Goal: Information Seeking & Learning: Learn about a topic

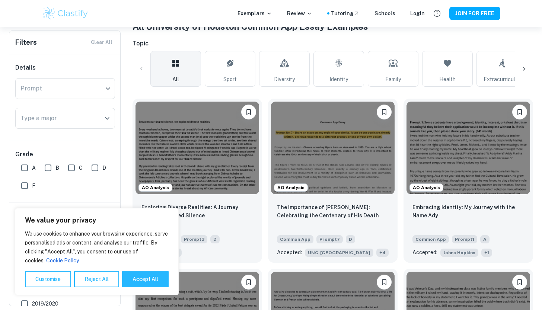
scroll to position [160, 0]
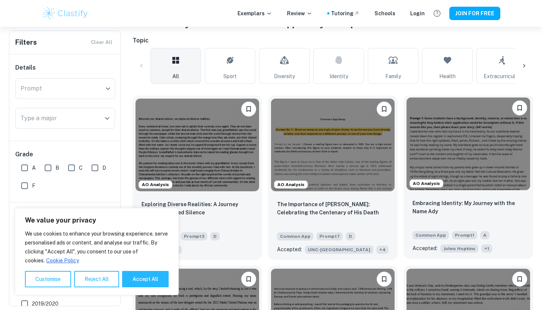
click at [489, 144] on img at bounding box center [467, 143] width 123 height 93
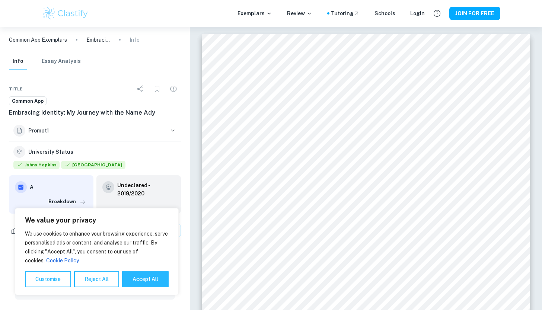
scroll to position [6, 0]
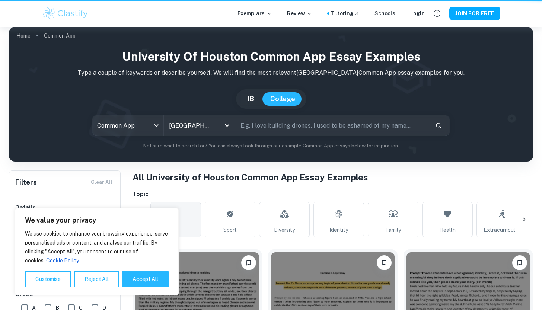
scroll to position [160, 0]
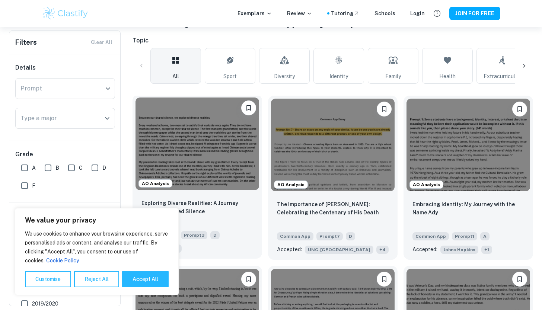
click at [201, 145] on img at bounding box center [196, 143] width 123 height 93
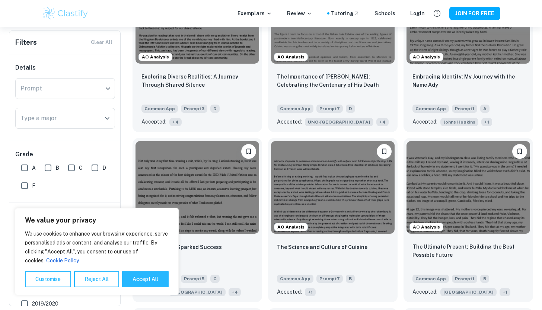
scroll to position [377, 0]
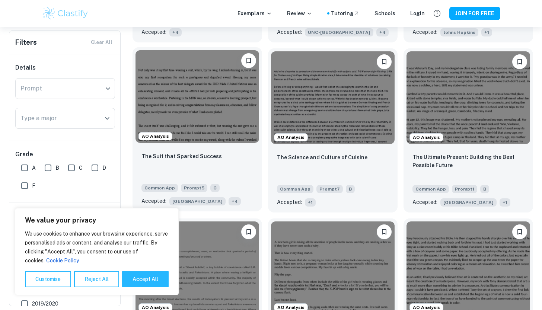
click at [196, 118] on img at bounding box center [196, 96] width 123 height 93
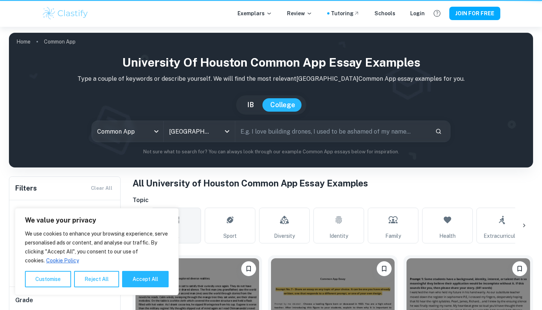
scroll to position [377, 0]
